Goal: Task Accomplishment & Management: Manage account settings

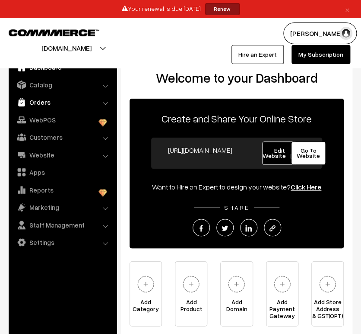
click at [44, 106] on link "Orders" at bounding box center [62, 102] width 103 height 16
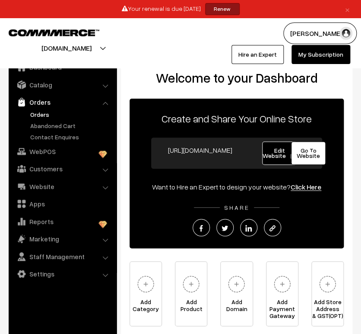
click at [41, 113] on link "Orders" at bounding box center [71, 114] width 86 height 9
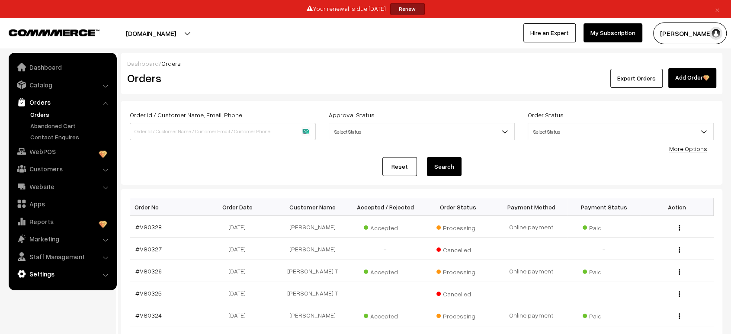
click at [96, 276] on link "Settings" at bounding box center [62, 274] width 103 height 16
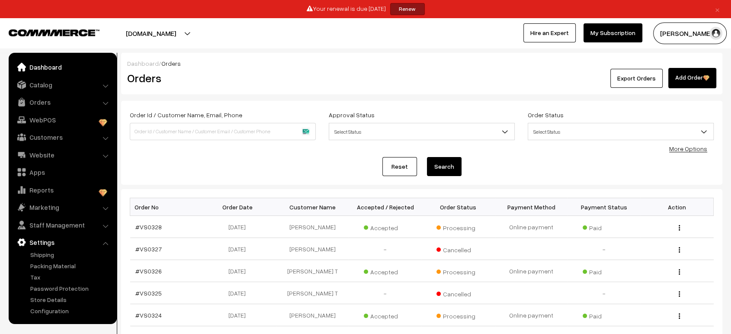
click at [42, 71] on link "Dashboard" at bounding box center [62, 67] width 103 height 16
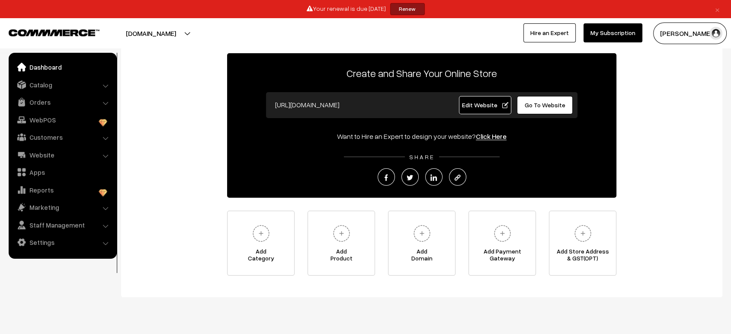
scroll to position [48, 0]
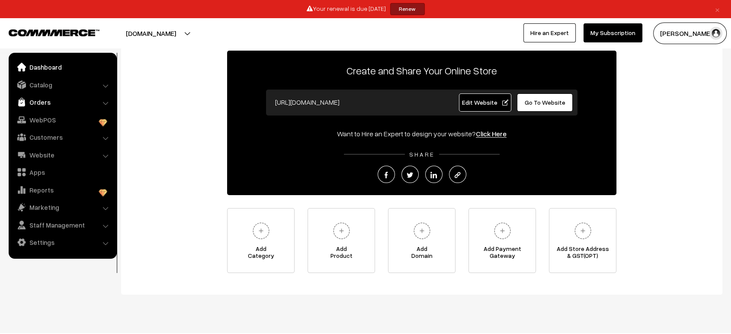
click at [42, 102] on link "Orders" at bounding box center [62, 102] width 103 height 16
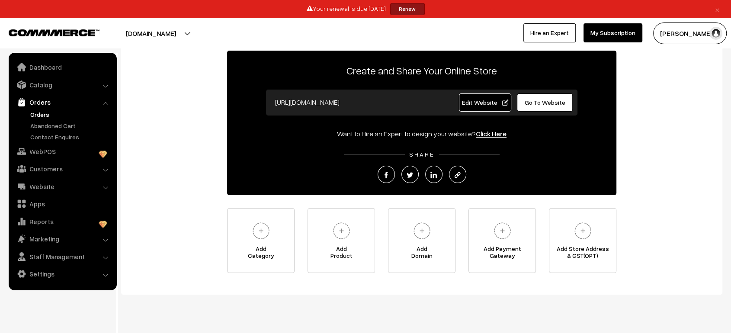
click at [41, 114] on link "Orders" at bounding box center [71, 114] width 86 height 9
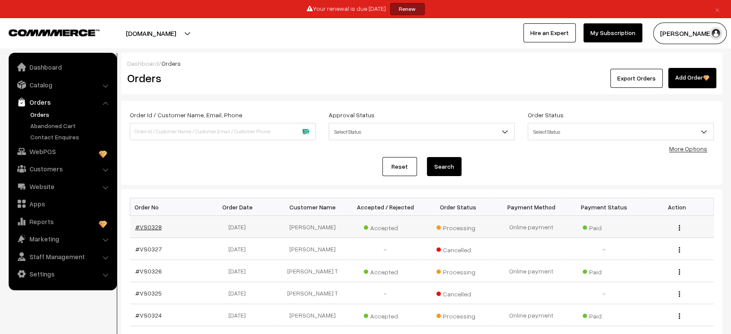
click at [152, 228] on link "#VS0328" at bounding box center [148, 226] width 26 height 7
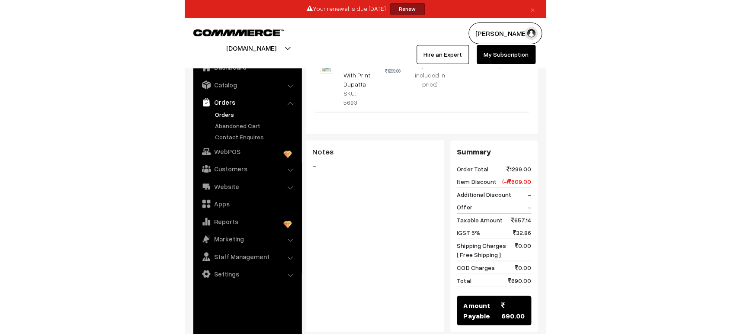
scroll to position [288, 0]
